Goal: Check status: Check status

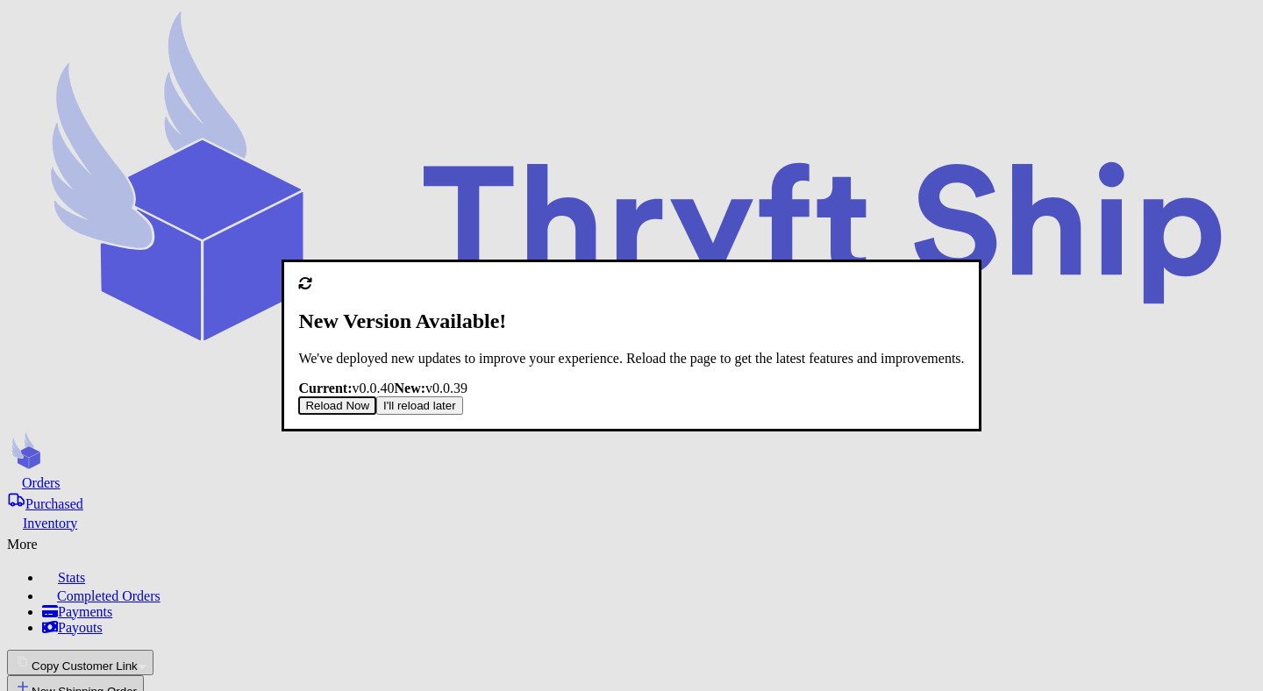
click at [394, 381] on span "Current: v 0.0.40" at bounding box center [346, 388] width 96 height 15
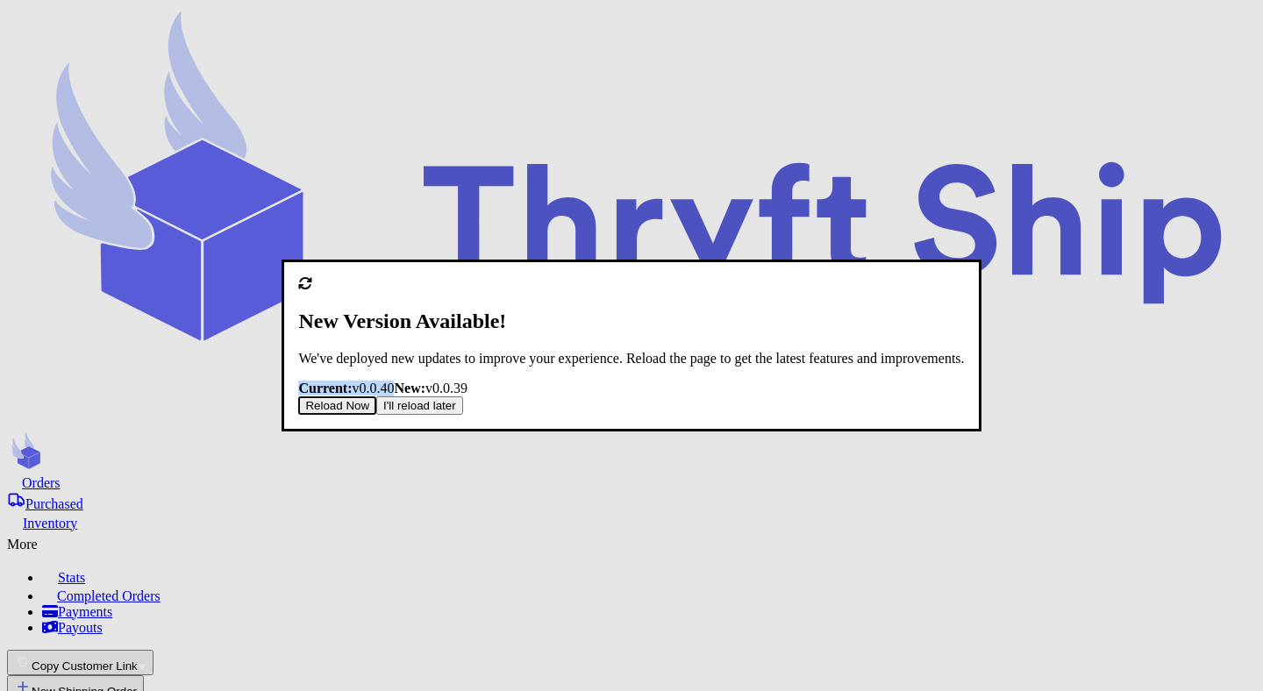
click at [732, 381] on div "Current: v 0.0.40 New: v 0.0.39" at bounding box center [631, 389] width 666 height 16
click at [388, 415] on button "Reload Now" at bounding box center [342, 405] width 89 height 18
click at [482, 415] on button "I'll Reload Later" at bounding box center [435, 405] width 95 height 18
click at [388, 412] on button "Reload Now" at bounding box center [342, 405] width 89 height 18
